Goal: Transaction & Acquisition: Purchase product/service

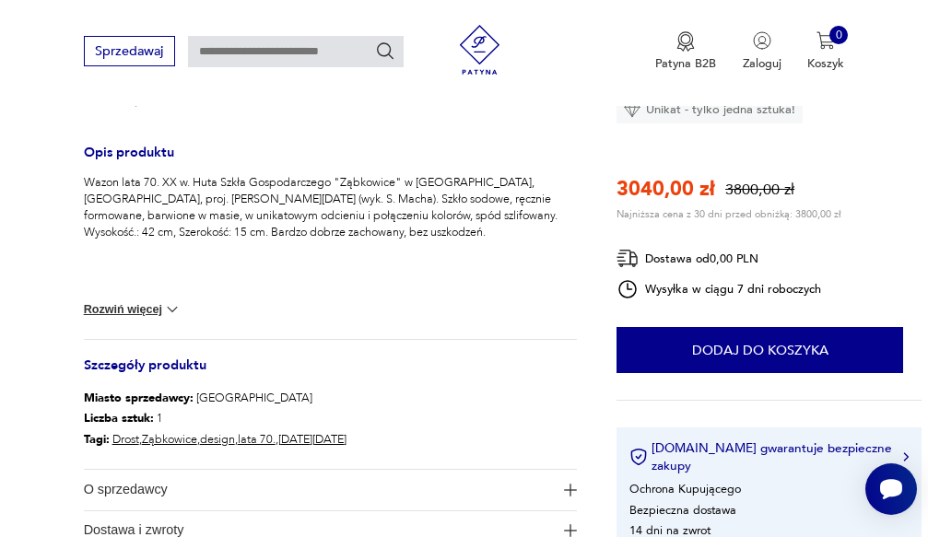
scroll to position [738, 0]
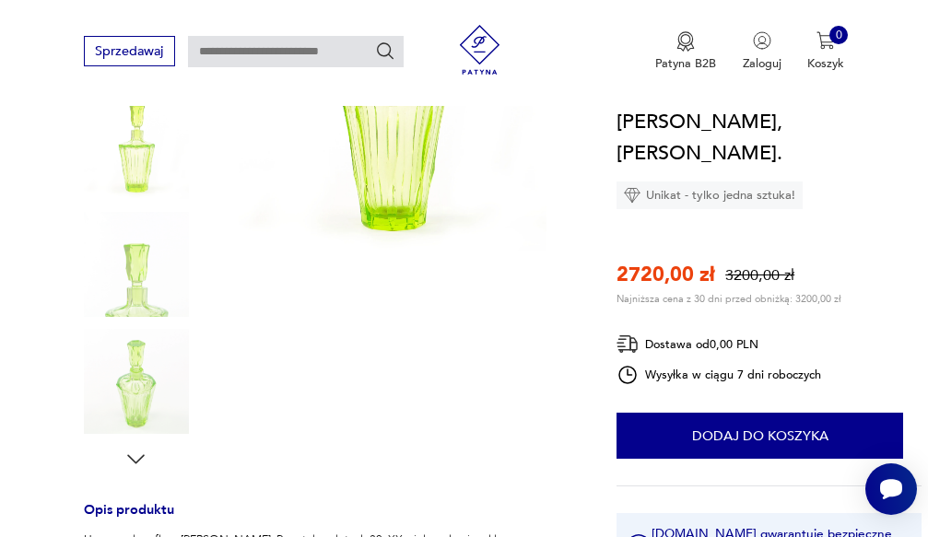
scroll to position [461, 0]
